Goal: Information Seeking & Learning: Learn about a topic

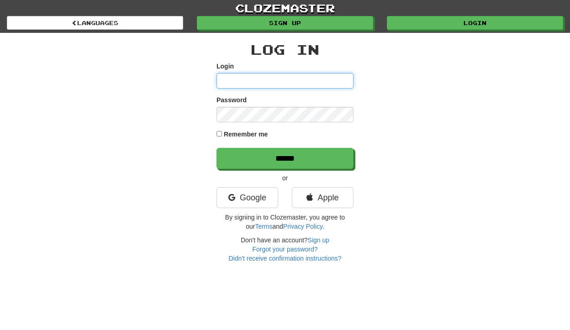
type input "**********"
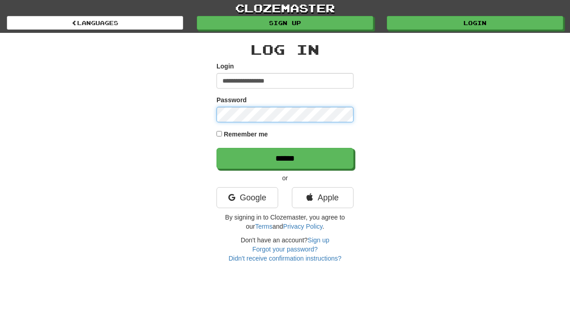
click at [285, 158] on input "******" at bounding box center [284, 158] width 137 height 21
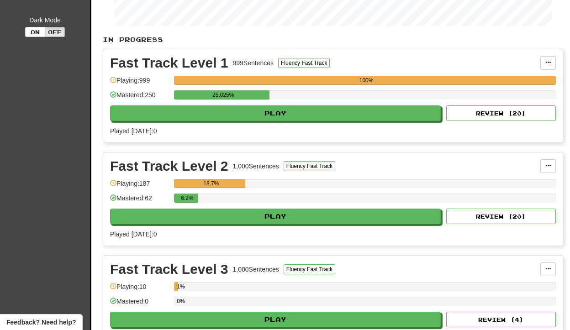
scroll to position [167, 0]
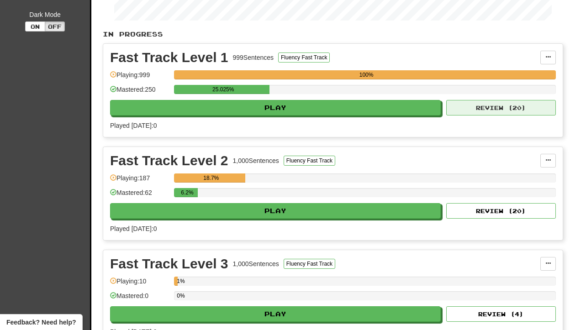
click at [500, 115] on button "Review ( 20 )" at bounding box center [501, 108] width 110 height 16
select select "**"
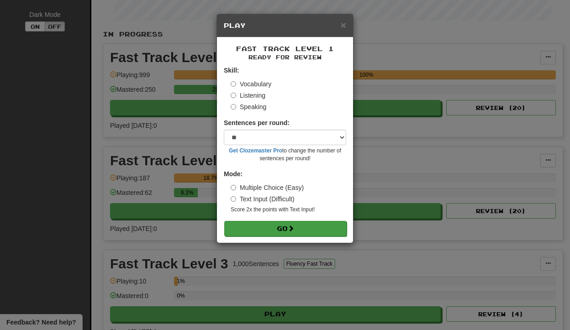
click at [288, 228] on button "Go" at bounding box center [285, 229] width 122 height 16
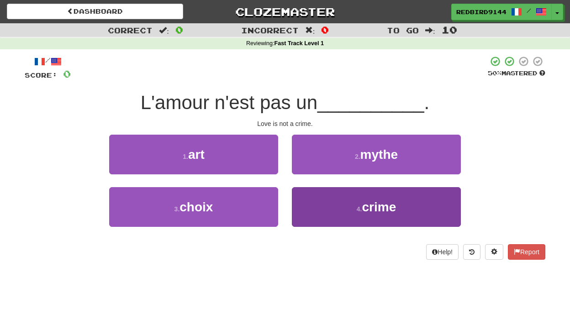
click at [316, 194] on button "4 . crime" at bounding box center [376, 207] width 169 height 40
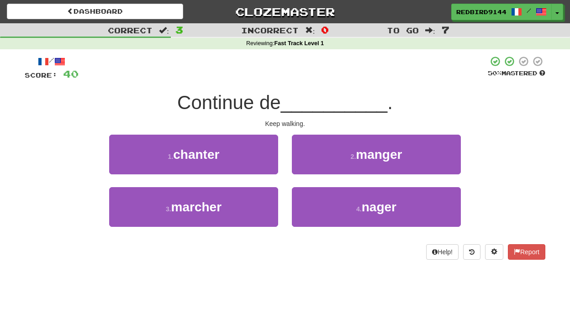
click at [316, 194] on button "4 . nager" at bounding box center [376, 207] width 169 height 40
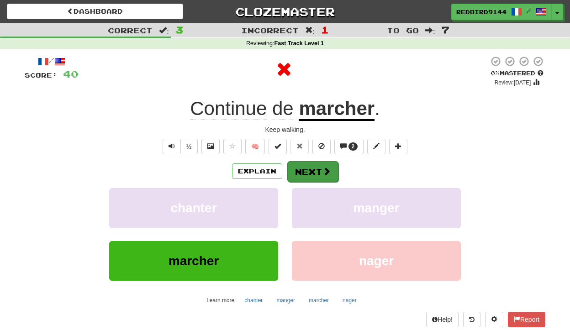
click at [312, 168] on button "Next" at bounding box center [312, 171] width 51 height 21
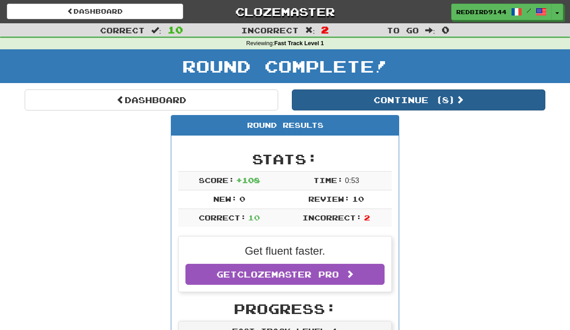
click at [417, 103] on button "Continue ( 8 )" at bounding box center [418, 99] width 253 height 21
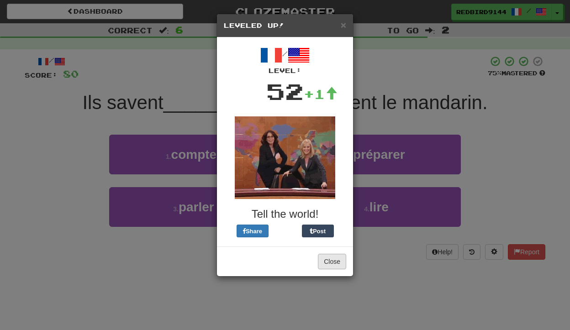
click at [332, 257] on button "Close" at bounding box center [332, 262] width 28 height 16
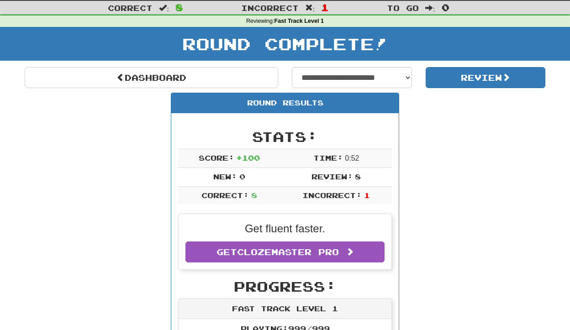
scroll to position [22, 0]
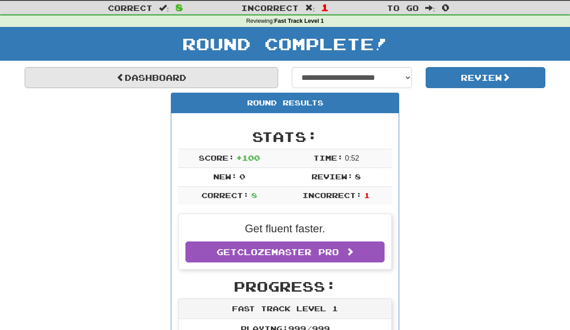
click at [170, 82] on link "Dashboard" at bounding box center [151, 77] width 253 height 21
click at [163, 80] on link "Dashboard" at bounding box center [151, 77] width 253 height 21
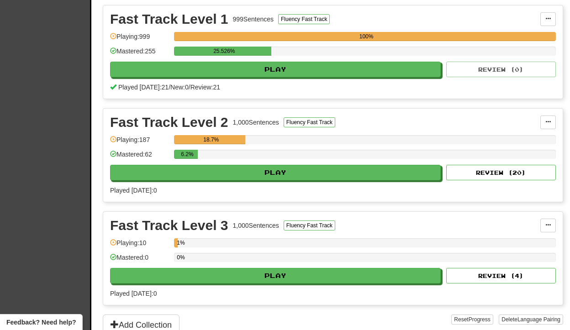
scroll to position [187, 0]
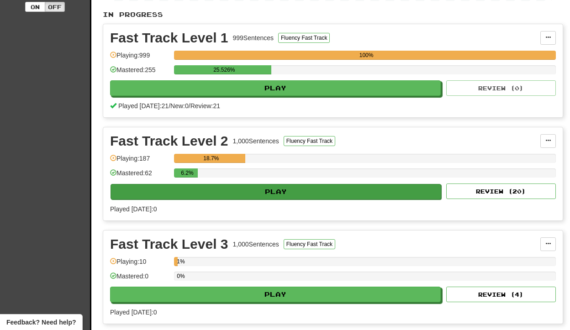
click at [259, 197] on button "Play" at bounding box center [275, 192] width 331 height 16
select select "**"
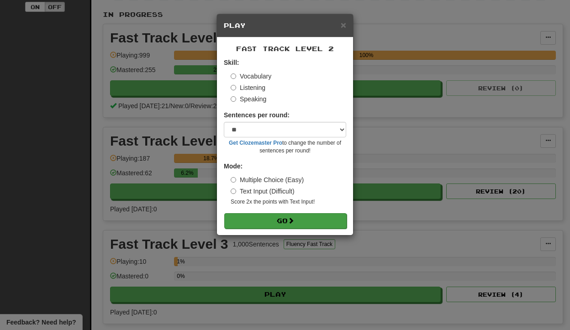
click at [285, 222] on button "Go" at bounding box center [285, 221] width 122 height 16
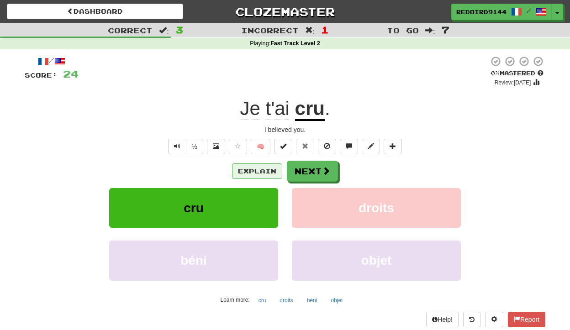
click at [256, 166] on button "Explain" at bounding box center [257, 171] width 50 height 16
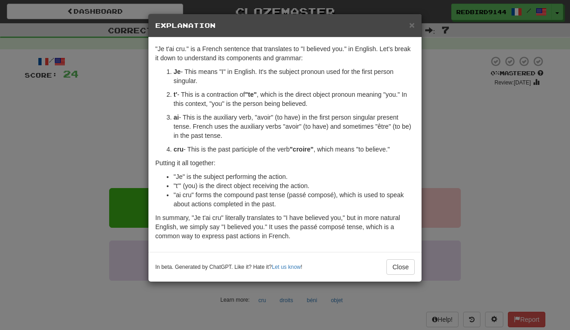
click at [432, 167] on div "× Explanation "Je t'ai cru." is a French sentence that translates to "I believe…" at bounding box center [285, 165] width 570 height 330
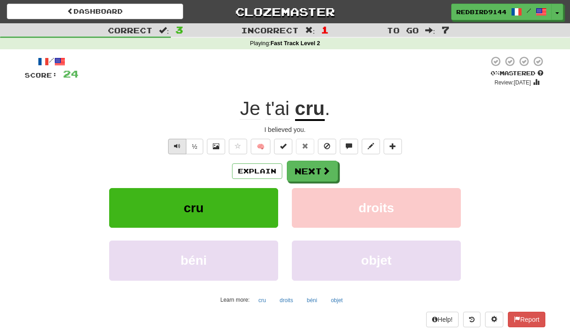
click at [173, 145] on button "Text-to-speech controls" at bounding box center [177, 147] width 18 height 16
click at [268, 175] on button "Explain" at bounding box center [257, 171] width 50 height 16
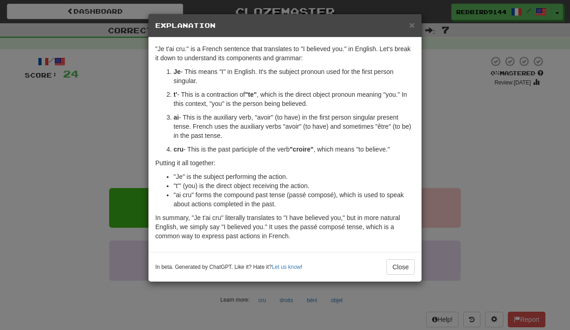
click at [268, 190] on li ""ai cru" forms the compound past tense (passé composé), which is used to speak …" at bounding box center [293, 199] width 241 height 18
click at [400, 264] on button "Close" at bounding box center [400, 267] width 28 height 16
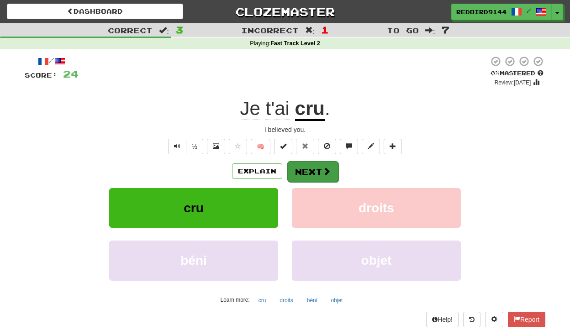
click at [306, 173] on button "Next" at bounding box center [312, 171] width 51 height 21
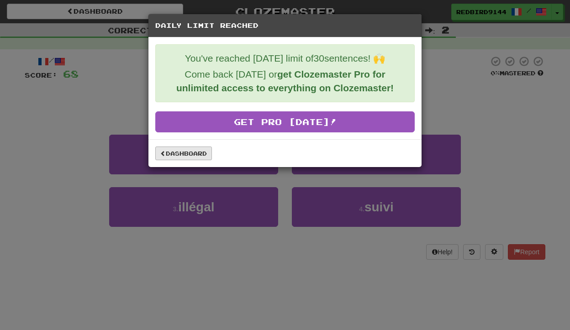
click at [186, 153] on link "Dashboard" at bounding box center [183, 154] width 57 height 14
